Goal: Use online tool/utility

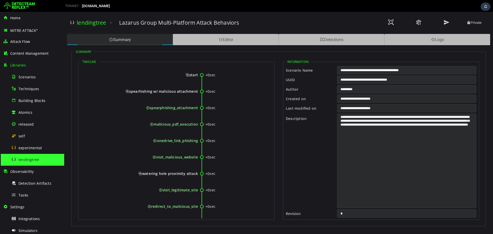
click at [138, 44] on div "Summary" at bounding box center [120, 39] width 106 height 11
click at [210, 34] on div "Editor" at bounding box center [226, 39] width 106 height 11
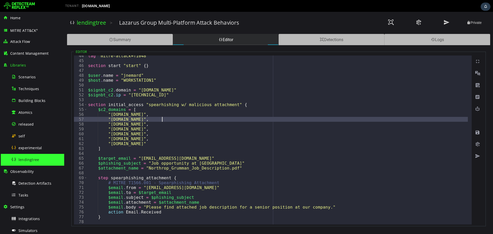
scroll to position [253, 0]
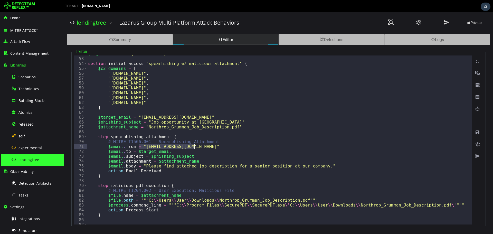
drag, startPoint x: 140, startPoint y: 147, endPoint x: 194, endPoint y: 149, distance: 54.5
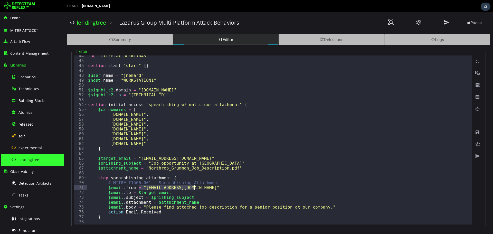
scroll to position [212, 0]
click at [85, 105] on span "Toggle code folding, rows 54 through 103" at bounding box center [85, 104] width 3 height 5
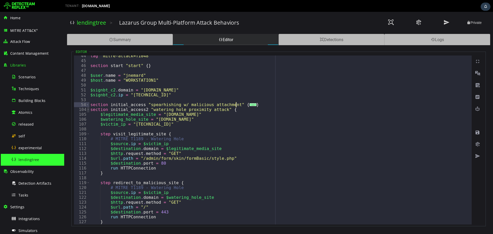
click at [87, 109] on span "Toggle code folding, rows 104 through 128" at bounding box center [88, 109] width 3 height 5
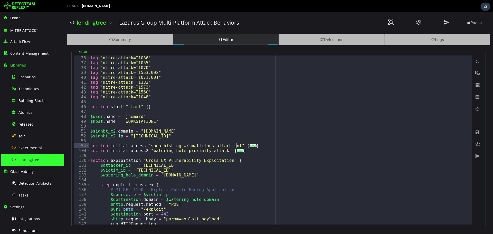
scroll to position [171, 0]
click at [88, 145] on span "Toggle code folding, rows 54 through 103" at bounding box center [87, 145] width 3 height 5
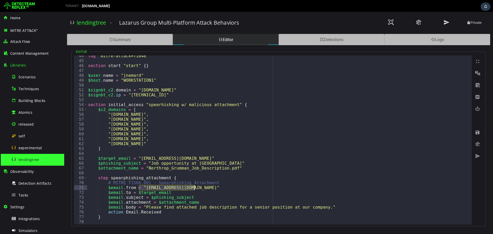
scroll to position [212, 0]
drag, startPoint x: 138, startPoint y: 159, endPoint x: 187, endPoint y: 160, distance: 49.6
drag, startPoint x: 227, startPoint y: 168, endPoint x: 144, endPoint y: 168, distance: 82.9
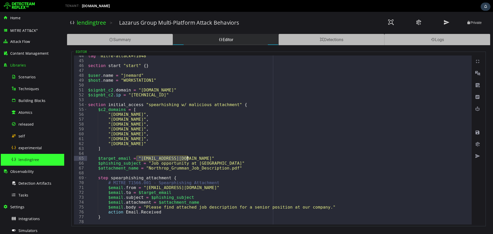
drag, startPoint x: 136, startPoint y: 159, endPoint x: 187, endPoint y: 159, distance: 51.1
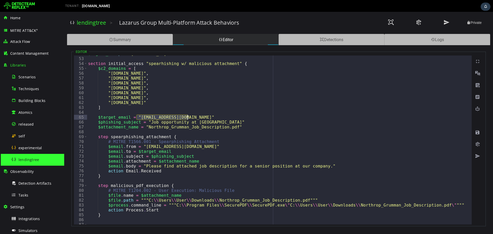
scroll to position [253, 0]
drag, startPoint x: 141, startPoint y: 166, endPoint x: 271, endPoint y: 166, distance: 129.2
click at [199, 167] on div "$signbt_c2 . ip = "[TECHNICAL_ID]" section initial_access "spearhishing w/ mali…" at bounding box center [277, 139] width 381 height 169
drag, startPoint x: 190, startPoint y: 166, endPoint x: 223, endPoint y: 166, distance: 33.6
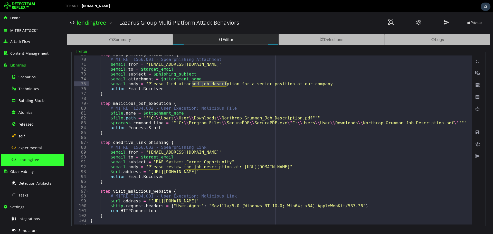
scroll to position [335, 0]
drag, startPoint x: 240, startPoint y: 123, endPoint x: 271, endPoint y: 123, distance: 31.6
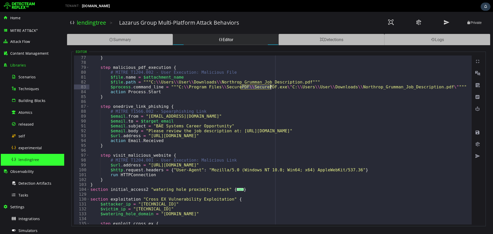
scroll to position [412, 0]
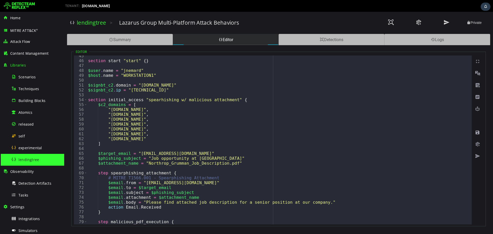
scroll to position [216, 0]
click at [84, 101] on span "Toggle code folding, rows 54 through 103" at bounding box center [85, 100] width 3 height 5
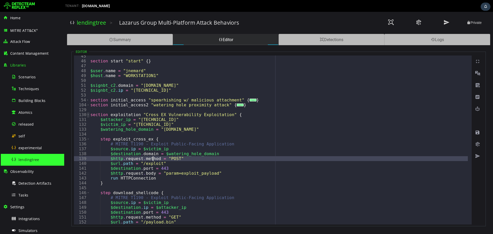
click at [87, 113] on span "Toggle code folding, rows 130 through 155" at bounding box center [88, 114] width 3 height 5
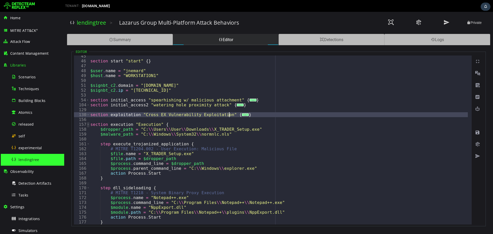
click at [87, 123] on span "Toggle code folding, rows 157 through 192" at bounding box center [88, 124] width 3 height 5
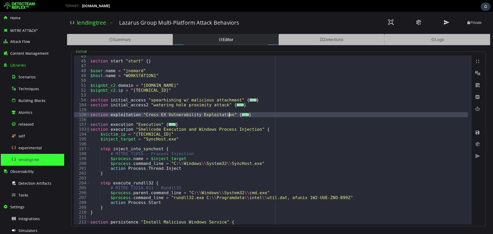
click at [88, 131] on span "Toggle code folding, rows 193 through 210" at bounding box center [88, 129] width 3 height 5
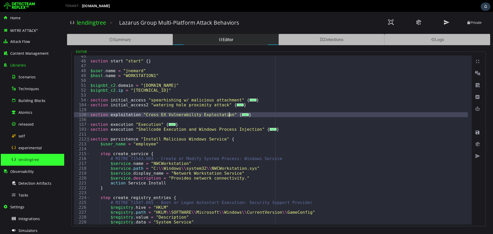
click at [88, 138] on span "Toggle code folding, rows 212 through 232" at bounding box center [88, 139] width 3 height 5
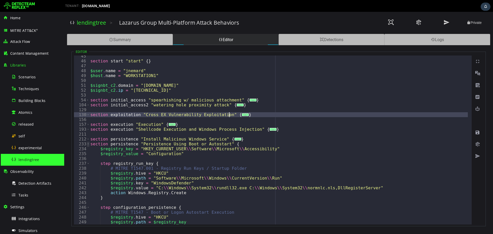
click at [89, 143] on span "Toggle code folding, rows 233 through 269" at bounding box center [88, 143] width 3 height 5
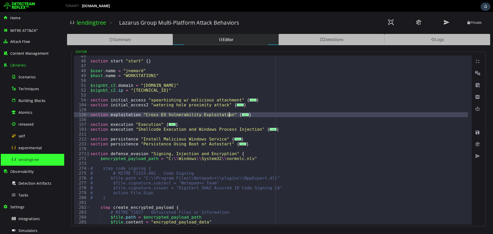
click at [89, 154] on span "Toggle code folding, rows 271 through 303" at bounding box center [88, 153] width 3 height 5
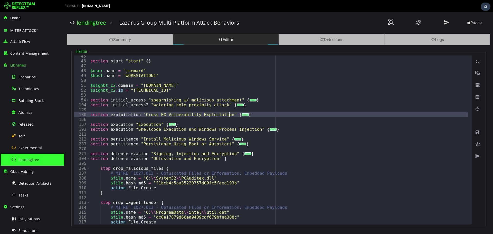
click at [89, 162] on div "305" at bounding box center [81, 163] width 15 height 5
click at [89, 159] on span "Toggle code folding, rows 304 through 319" at bounding box center [88, 158] width 3 height 5
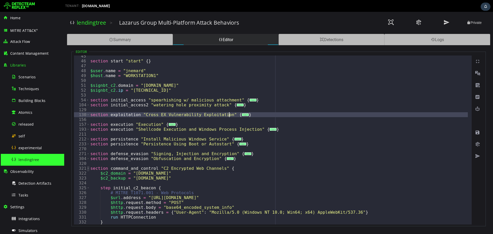
click at [88, 167] on span "Toggle code folding, rows 321 through 359" at bounding box center [88, 168] width 3 height 5
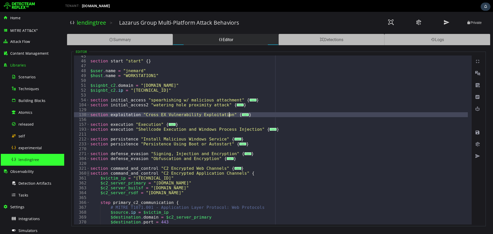
click at [89, 174] on span "Toggle code folding, rows 360 through 387" at bounding box center [88, 173] width 3 height 5
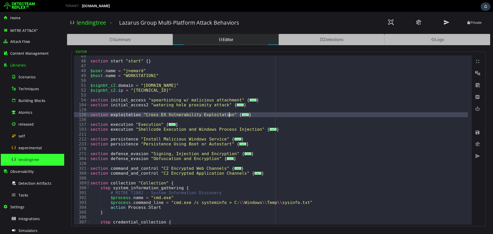
click at [89, 182] on span "Toggle code folding, rows 389 through 417" at bounding box center [88, 183] width 3 height 5
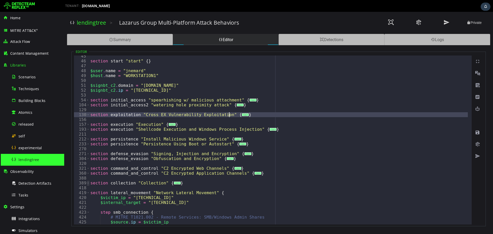
click at [89, 182] on span "Toggle code folding, rows 389 through 417" at bounding box center [88, 183] width 3 height 5
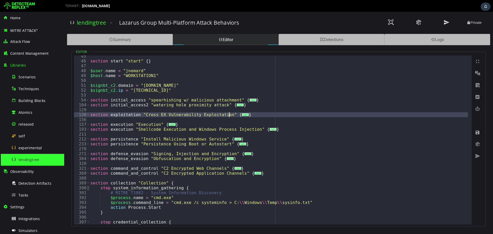
click at [88, 187] on span "Toggle code folding, rows 390 through 395" at bounding box center [88, 187] width 3 height 5
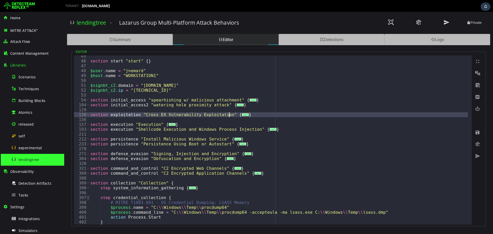
click at [88, 196] on span "Toggle code folding, rows 397 through 402" at bounding box center [88, 197] width 3 height 5
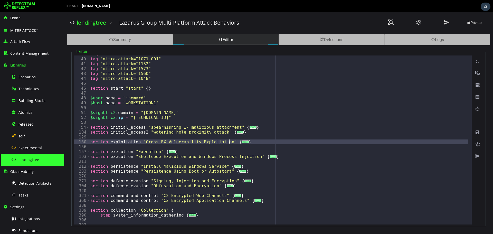
scroll to position [189, 0]
click at [88, 126] on span "Toggle code folding, rows 54 through 103" at bounding box center [87, 127] width 3 height 5
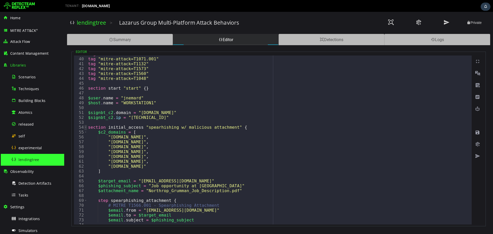
click at [86, 128] on span "Toggle code folding, rows 54 through 103" at bounding box center [85, 127] width 3 height 5
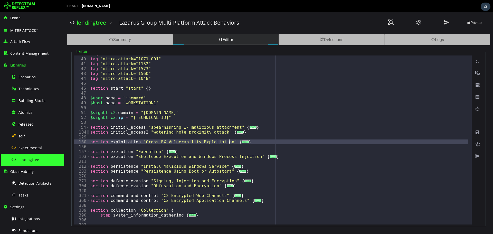
click at [87, 131] on span "Toggle code folding, rows 104 through 128" at bounding box center [88, 132] width 3 height 5
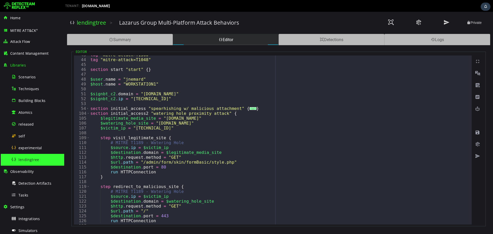
scroll to position [208, 0]
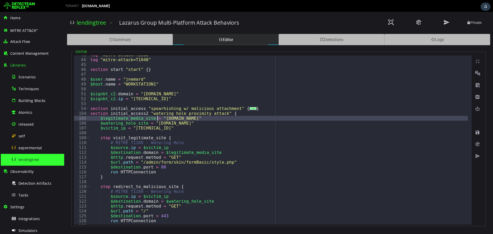
drag, startPoint x: 158, startPoint y: 118, endPoint x: 187, endPoint y: 119, distance: 28.5
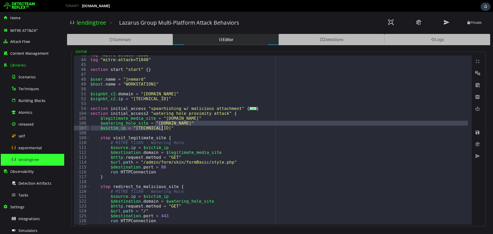
drag, startPoint x: 155, startPoint y: 123, endPoint x: 197, endPoint y: 126, distance: 42.0
click at [197, 126] on div "tag "mitre-attack=T1560" tag "mitre-attack=T1048" section start "start" { } $us…" at bounding box center [278, 139] width 379 height 169
type textarea "**********"
